Goal: Information Seeking & Learning: Learn about a topic

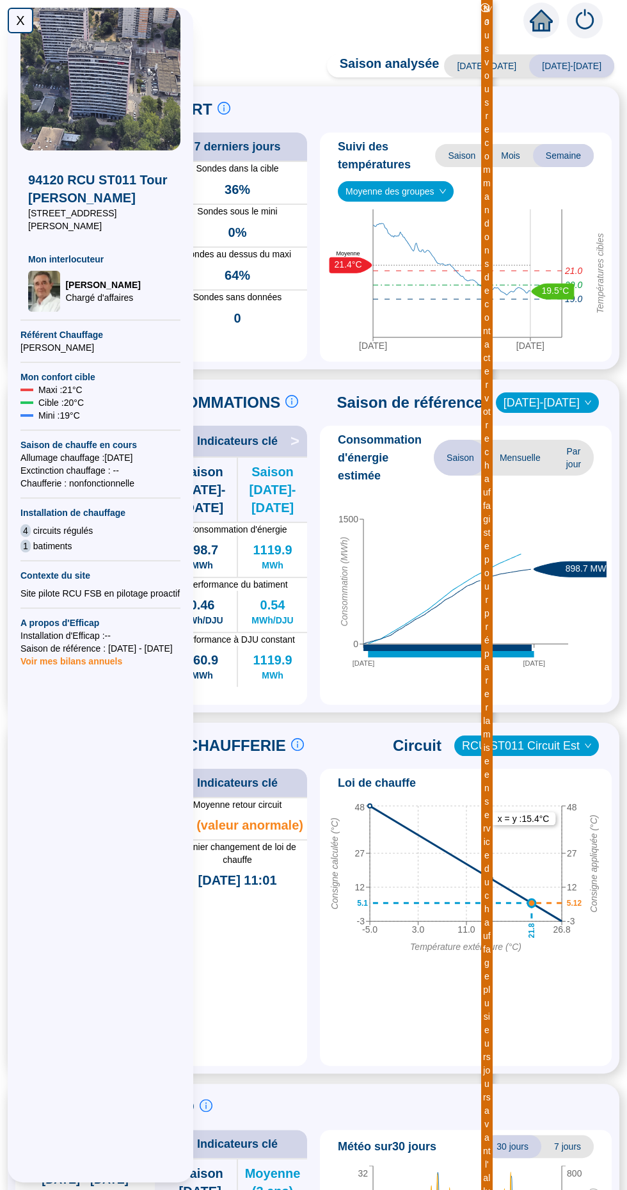
click at [20, 20] on div "X" at bounding box center [21, 21] width 26 height 26
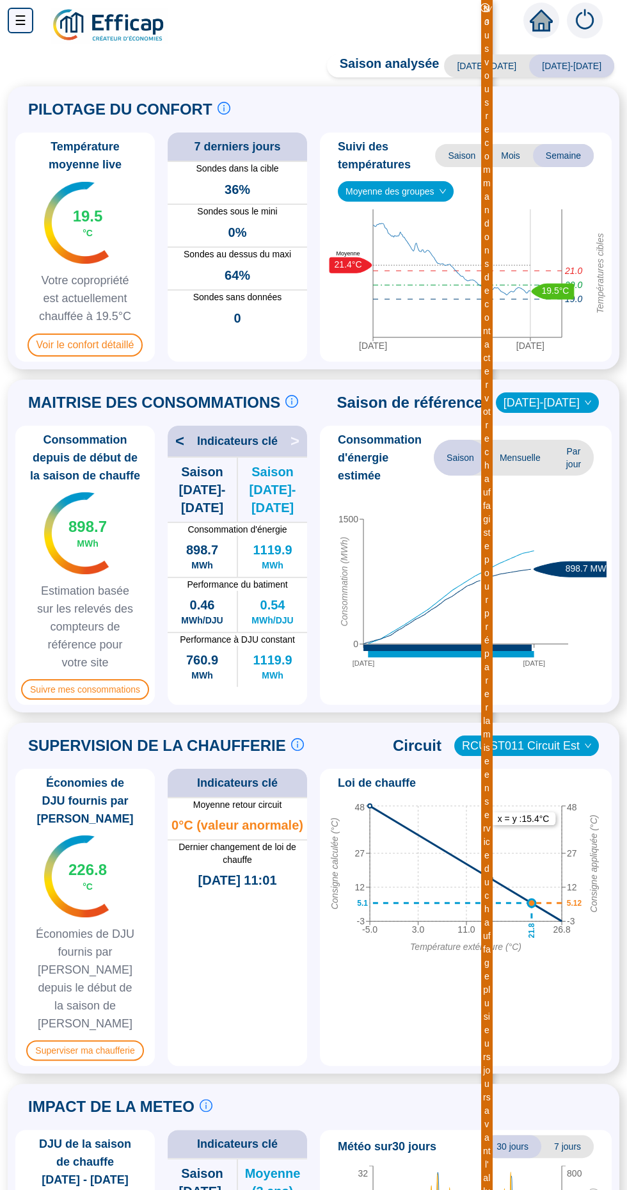
click at [74, 227] on span "19.5" at bounding box center [88, 216] width 30 height 20
click at [56, 350] on span "Voir le confort détaillé" at bounding box center [86, 345] width 116 height 23
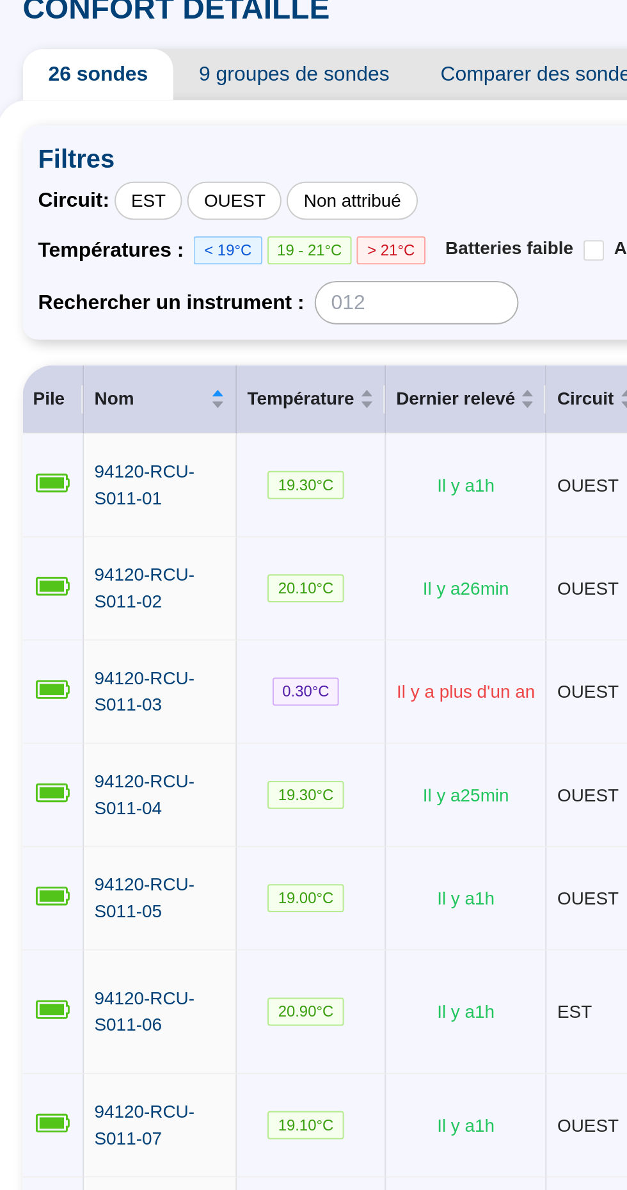
scroll to position [64, 0]
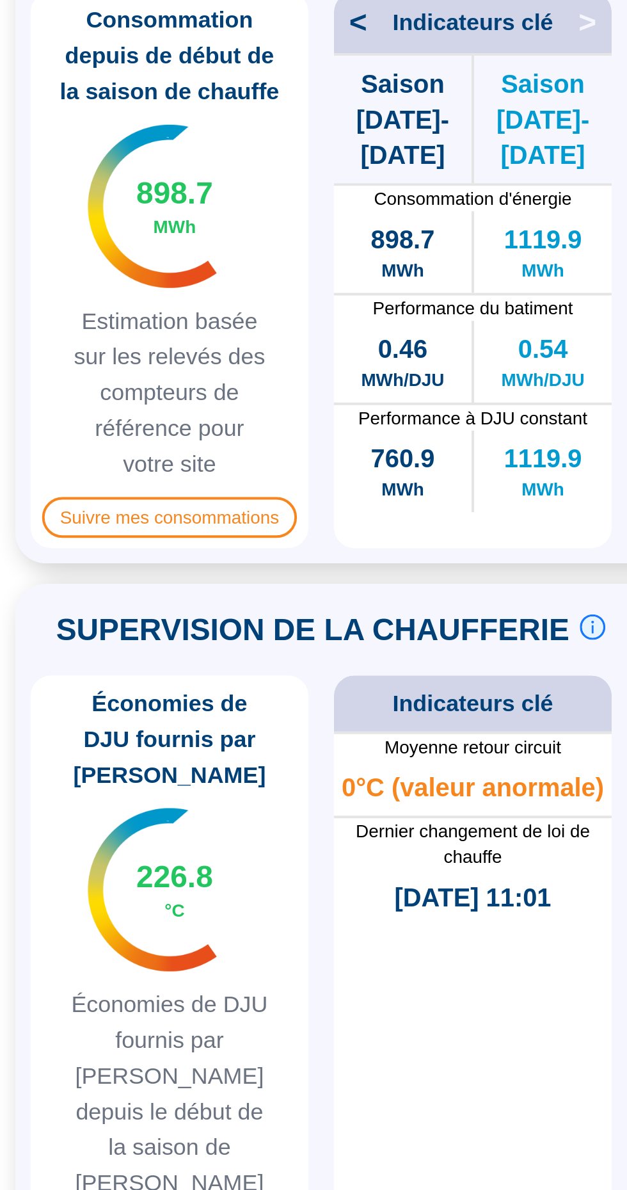
scroll to position [67, 0]
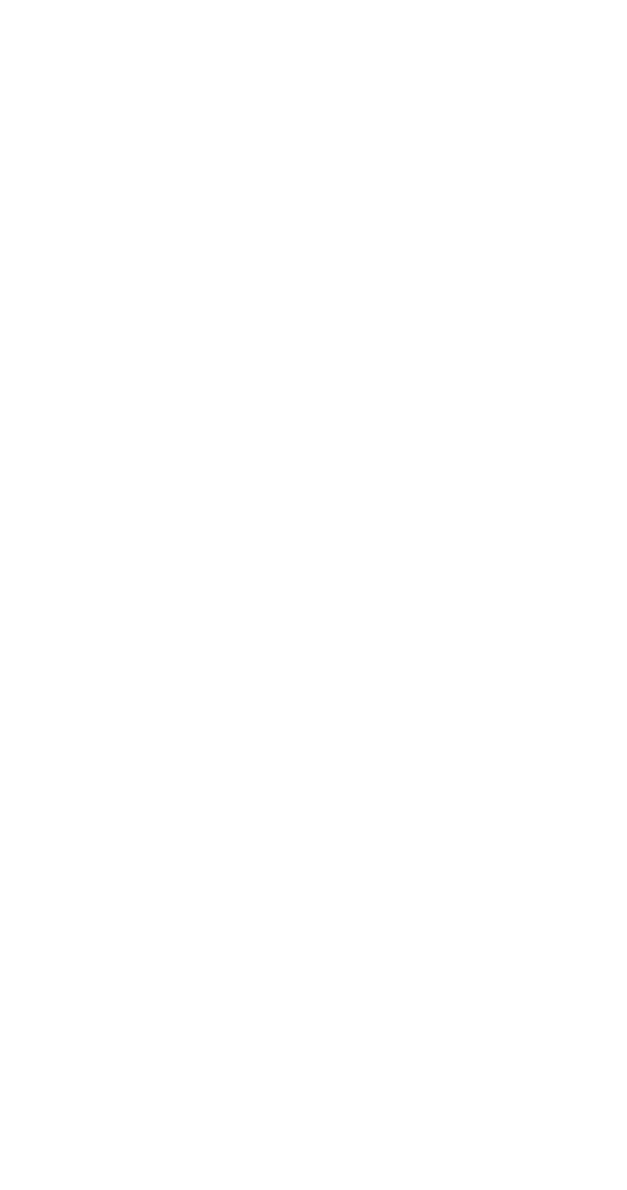
scroll to position [46, 0]
